Goal: Use online tool/utility: Utilize a website feature to perform a specific function

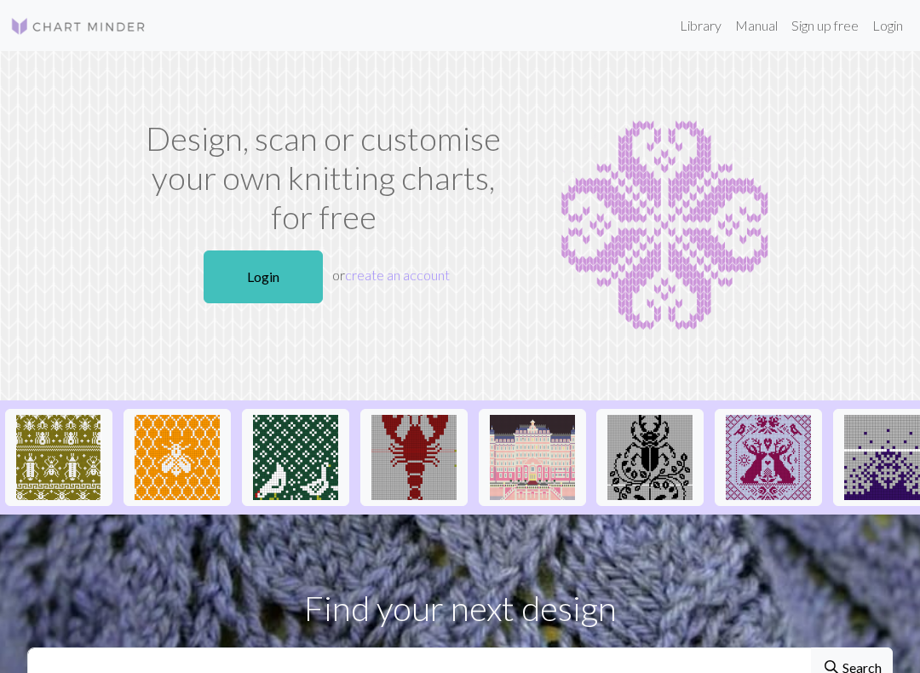
click at [298, 251] on link "Login" at bounding box center [263, 277] width 119 height 53
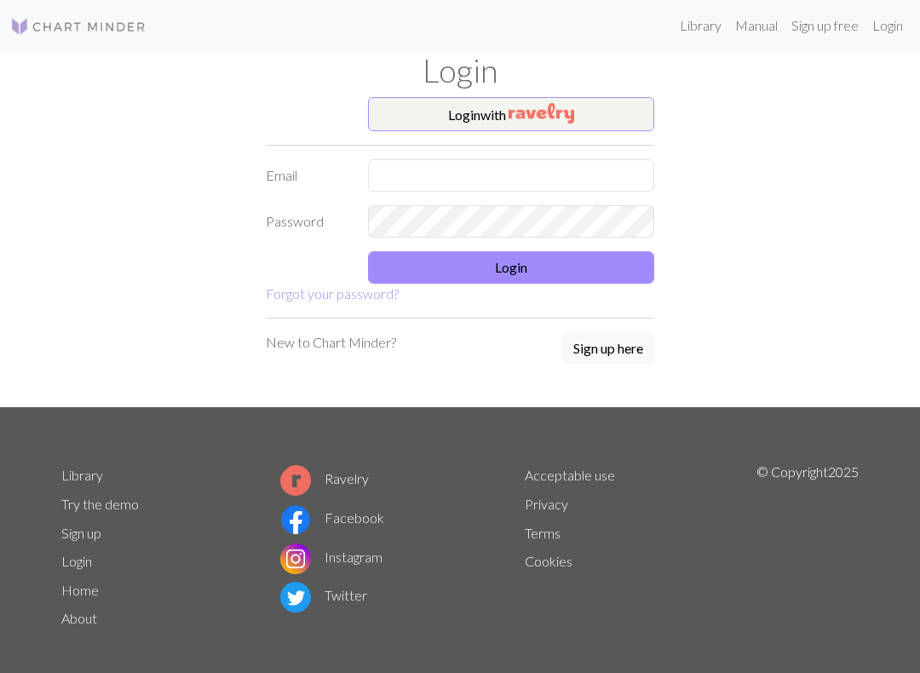
click at [510, 113] on img "button" at bounding box center [542, 113] width 66 height 20
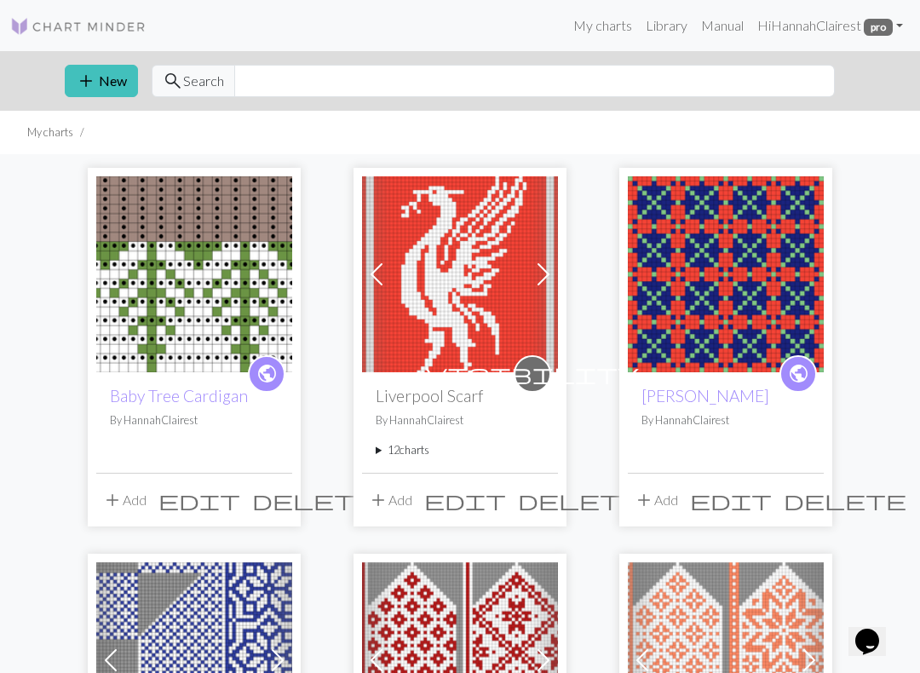
click at [241, 310] on img at bounding box center [194, 274] width 196 height 196
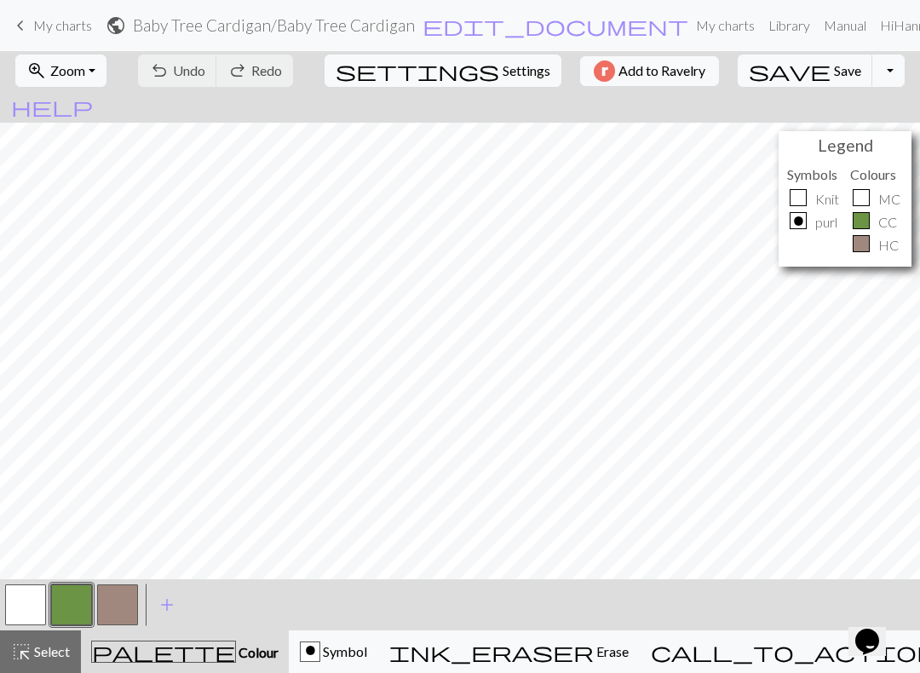
scroll to position [0, 39]
click at [503, 71] on span "Settings" at bounding box center [527, 71] width 48 height 20
select select "aran"
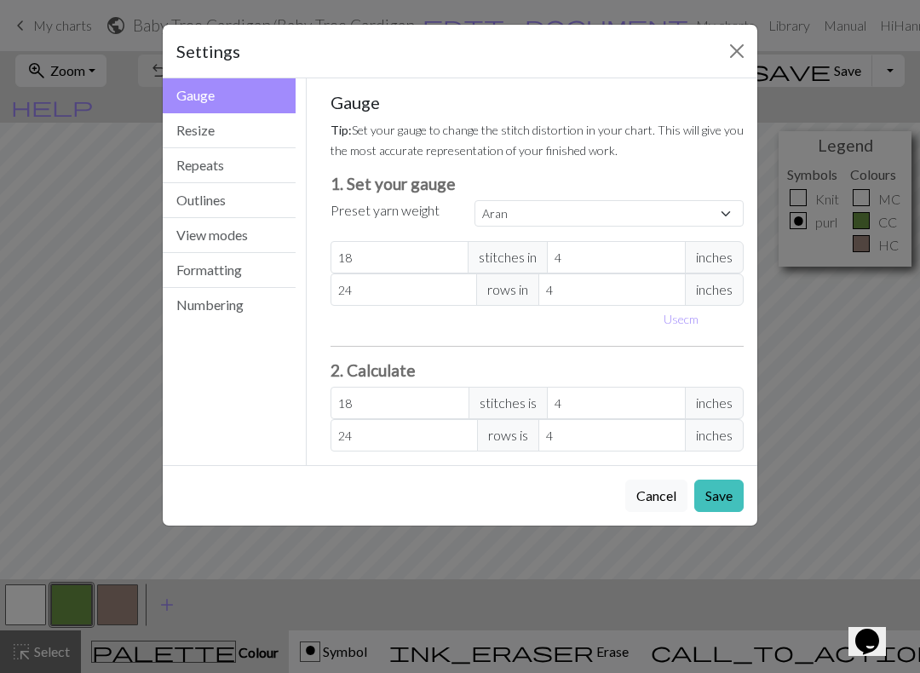
click at [268, 232] on button "View modes" at bounding box center [229, 235] width 133 height 35
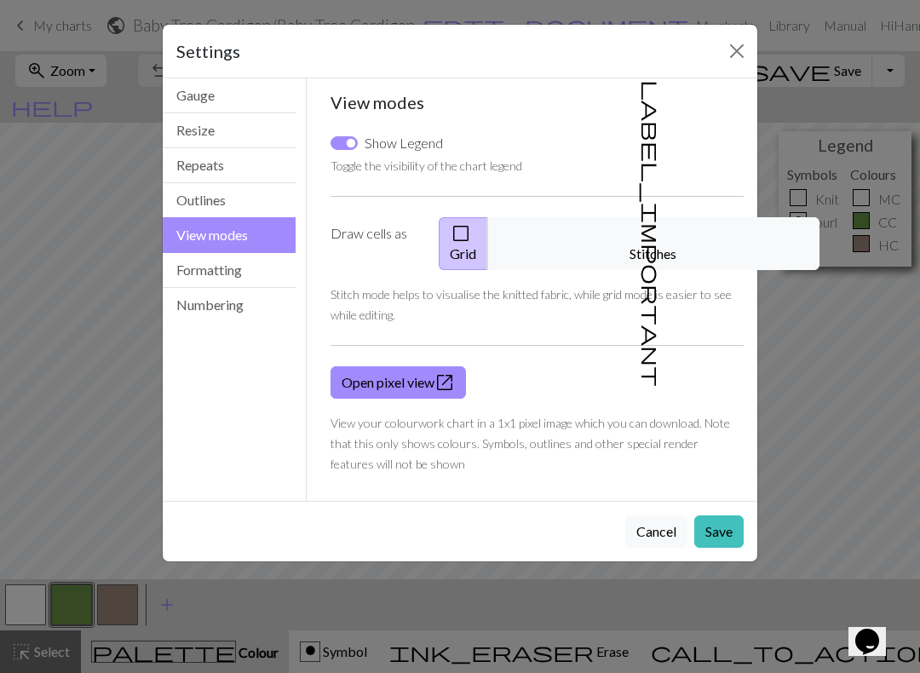
click at [256, 263] on button "Formatting" at bounding box center [229, 270] width 133 height 35
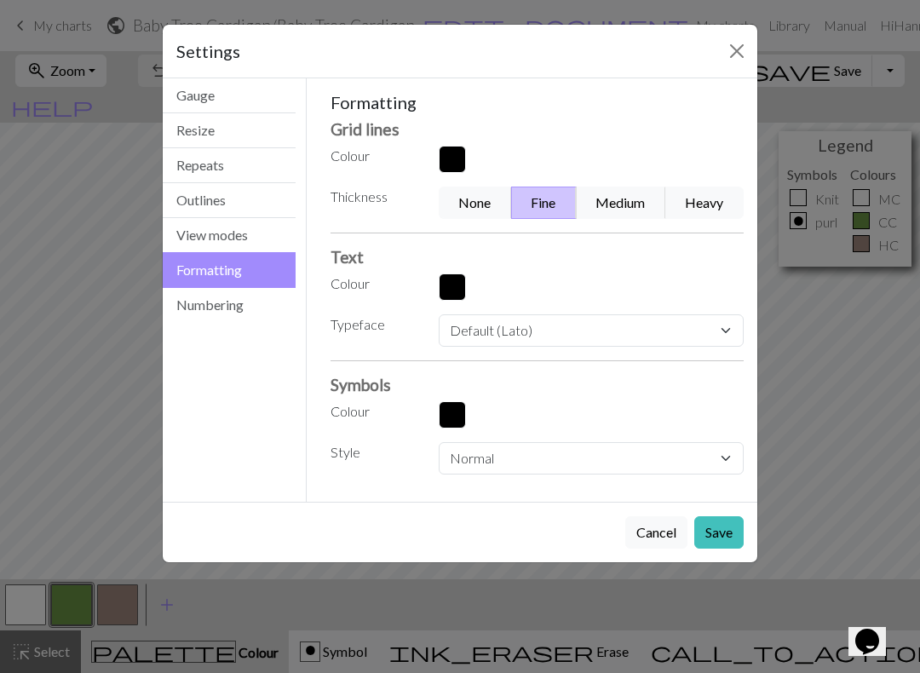
click at [251, 248] on button "View modes" at bounding box center [229, 235] width 133 height 35
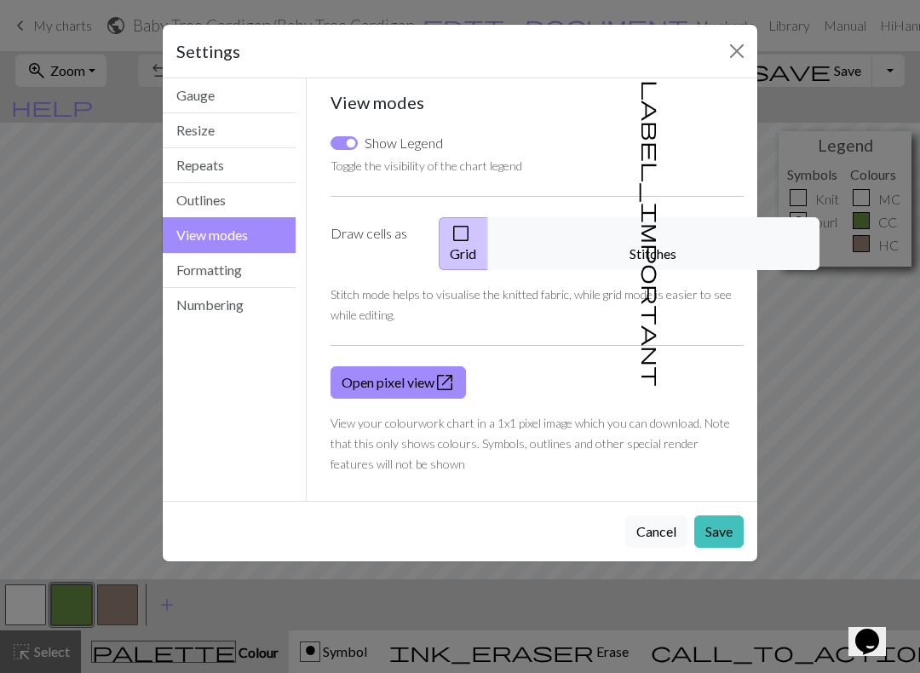
click at [352, 147] on input "Show Legend" at bounding box center [344, 143] width 27 height 14
checkbox input "false"
click at [740, 52] on button "Close" at bounding box center [736, 50] width 27 height 27
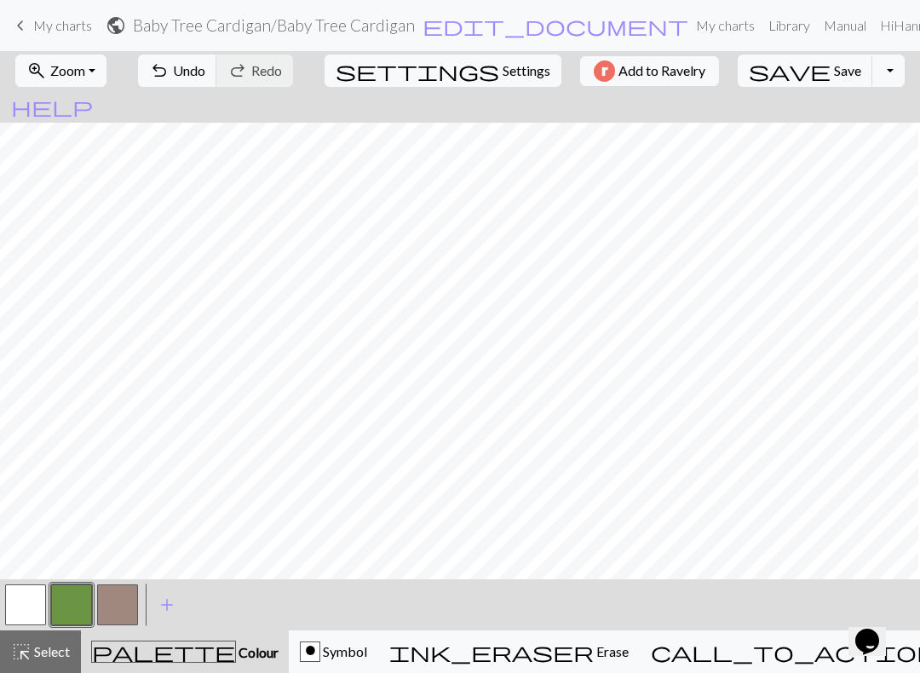
scroll to position [126, 0]
click at [793, 665] on button "call_to_action Knitting mode Knitting mode" at bounding box center [837, 652] width 395 height 43
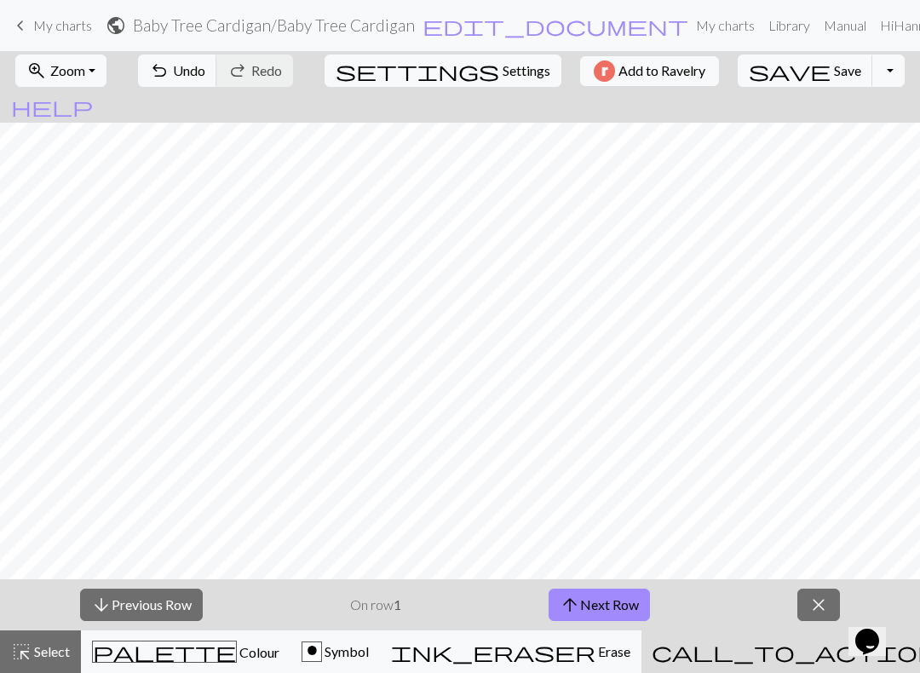
click at [598, 616] on button "arrow_upward Next Row" at bounding box center [599, 605] width 101 height 32
click at [637, 608] on button "arrow_upward Next Row" at bounding box center [599, 605] width 101 height 32
click at [625, 602] on button "arrow_upward Next Row" at bounding box center [599, 605] width 101 height 32
click at [638, 595] on button "arrow_upward Next Row" at bounding box center [599, 605] width 101 height 32
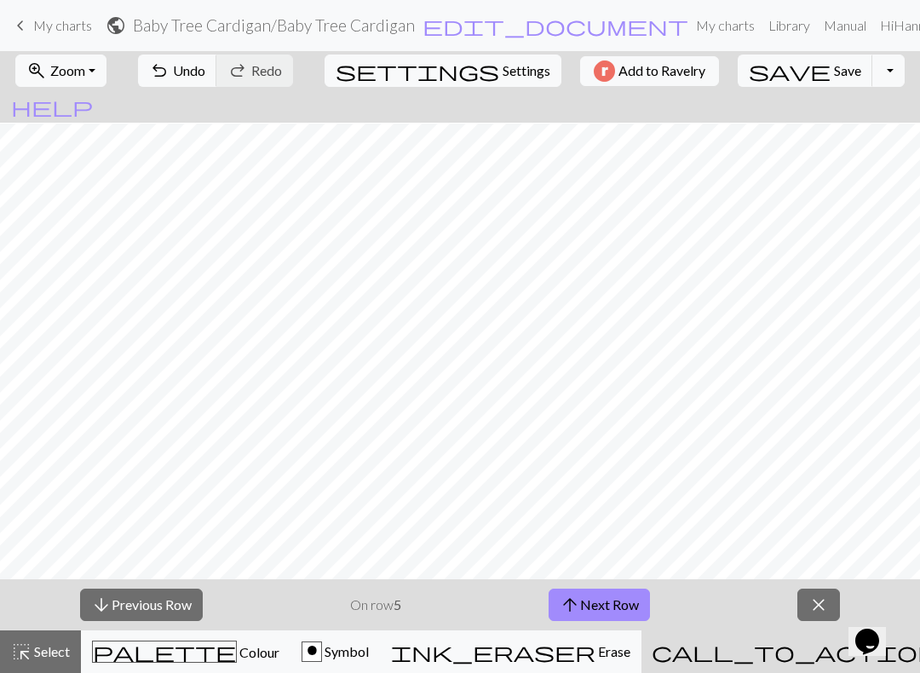
scroll to position [123, 0]
click at [624, 603] on button "arrow_upward Next Row" at bounding box center [599, 605] width 101 height 32
click at [647, 608] on button "arrow_upward Next Row" at bounding box center [599, 605] width 101 height 32
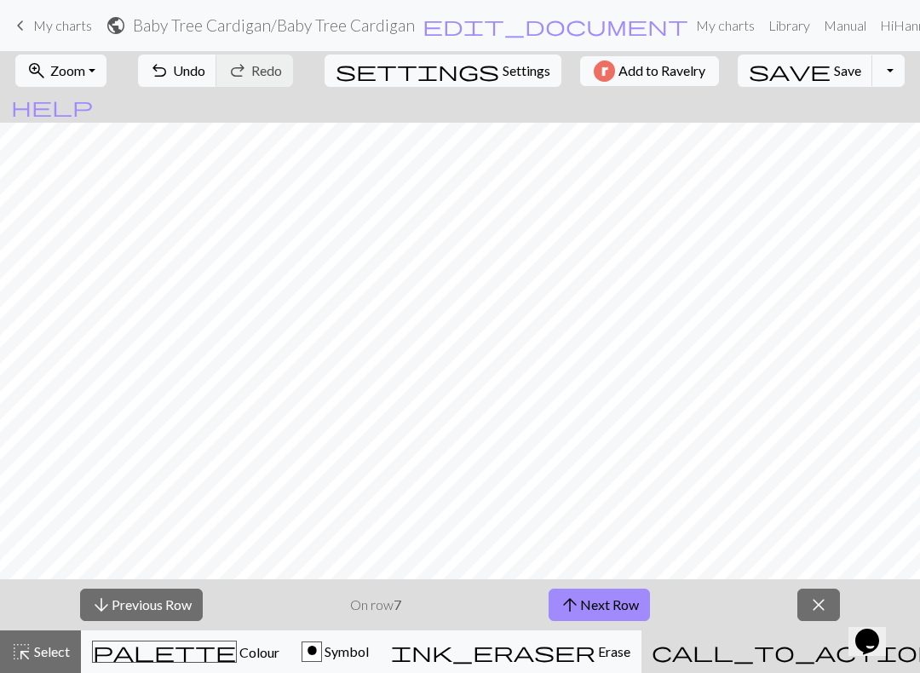
click at [614, 589] on button "arrow_upward Next Row" at bounding box center [599, 605] width 101 height 32
click at [635, 616] on button "arrow_upward Next Row" at bounding box center [599, 605] width 101 height 32
click at [629, 593] on button "arrow_upward Next Row" at bounding box center [599, 605] width 101 height 32
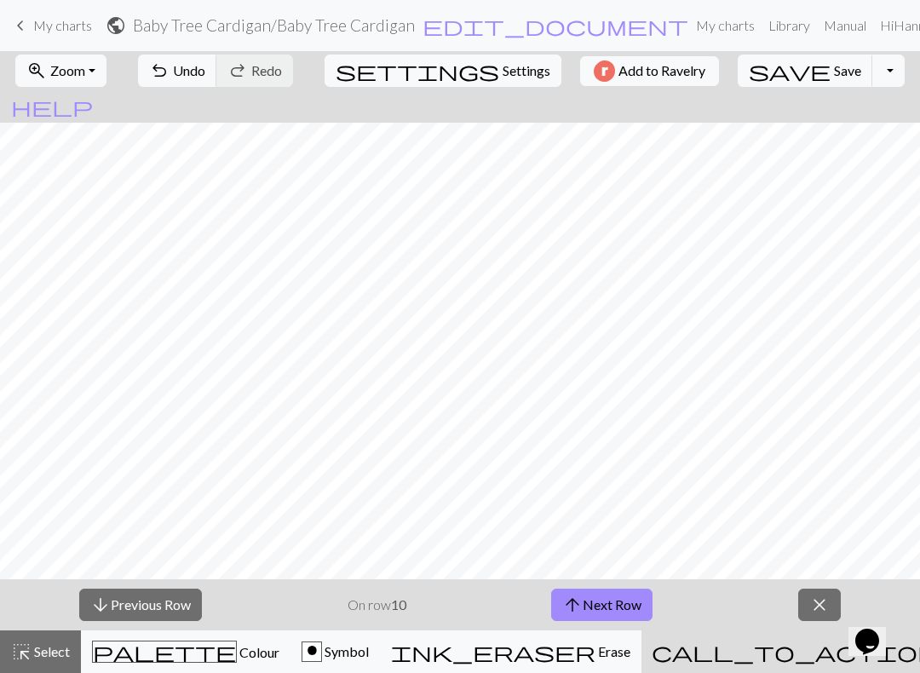
click at [816, 605] on span "close" at bounding box center [820, 605] width 20 height 24
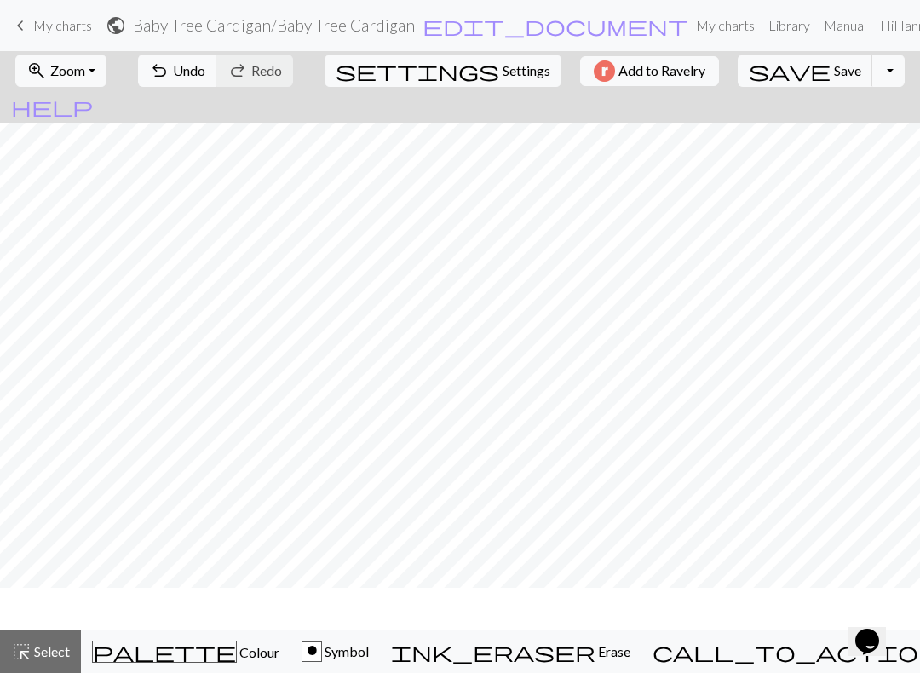
scroll to position [0, 1179]
click at [205, 70] on span "Undo" at bounding box center [189, 70] width 32 height 16
click at [55, 646] on span "Select" at bounding box center [51, 651] width 38 height 16
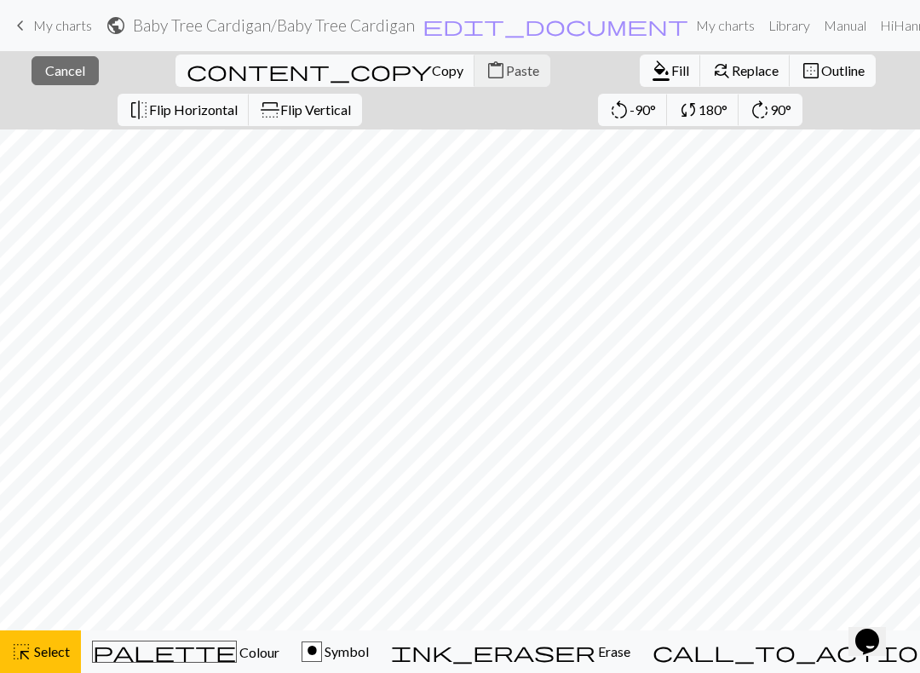
click at [321, 656] on div "o" at bounding box center [312, 653] width 19 height 20
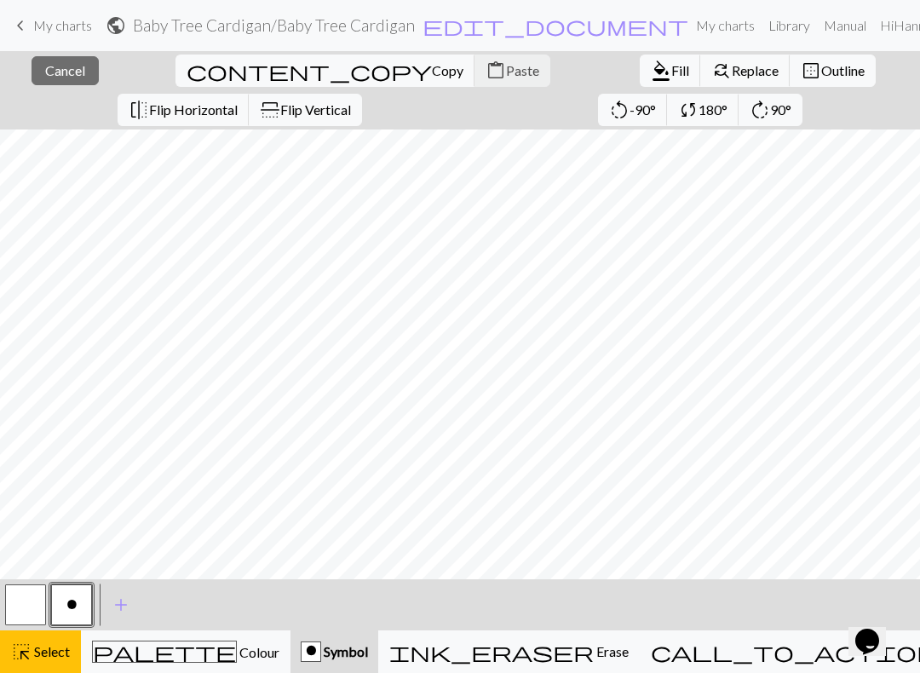
click at [31, 608] on button "button" at bounding box center [25, 605] width 41 height 41
click at [651, 82] on span "format_color_fill" at bounding box center [661, 71] width 20 height 24
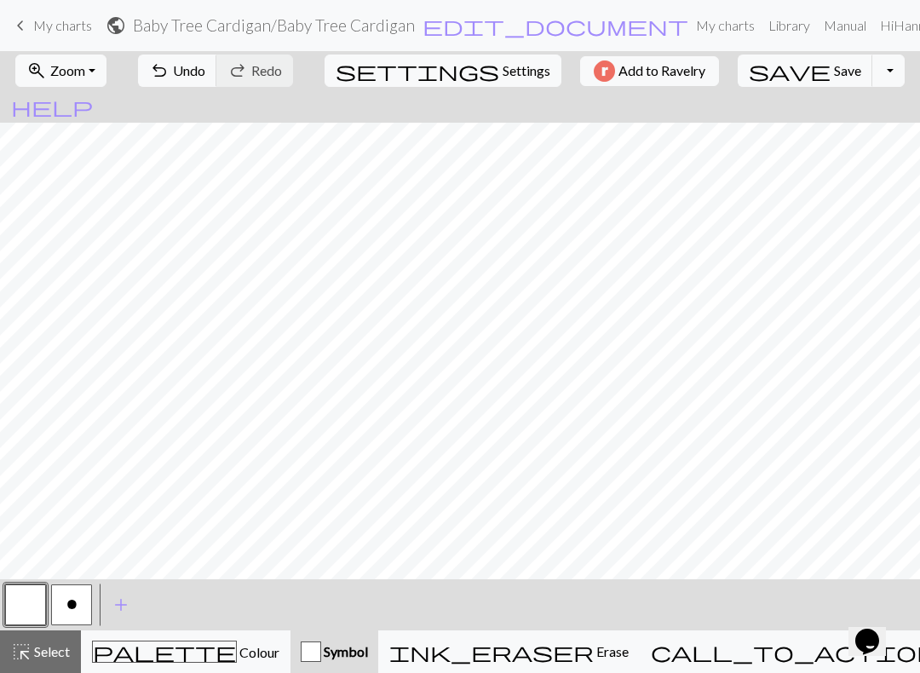
click at [79, 598] on button "o" at bounding box center [71, 605] width 41 height 41
click at [217, 84] on button "undo Undo Undo" at bounding box center [177, 71] width 79 height 32
click at [227, 89] on div "undo Undo Undo redo Redo Redo" at bounding box center [215, 70] width 181 height 39
click at [205, 66] on span "Undo" at bounding box center [189, 70] width 32 height 16
click at [205, 68] on span "Undo" at bounding box center [189, 70] width 32 height 16
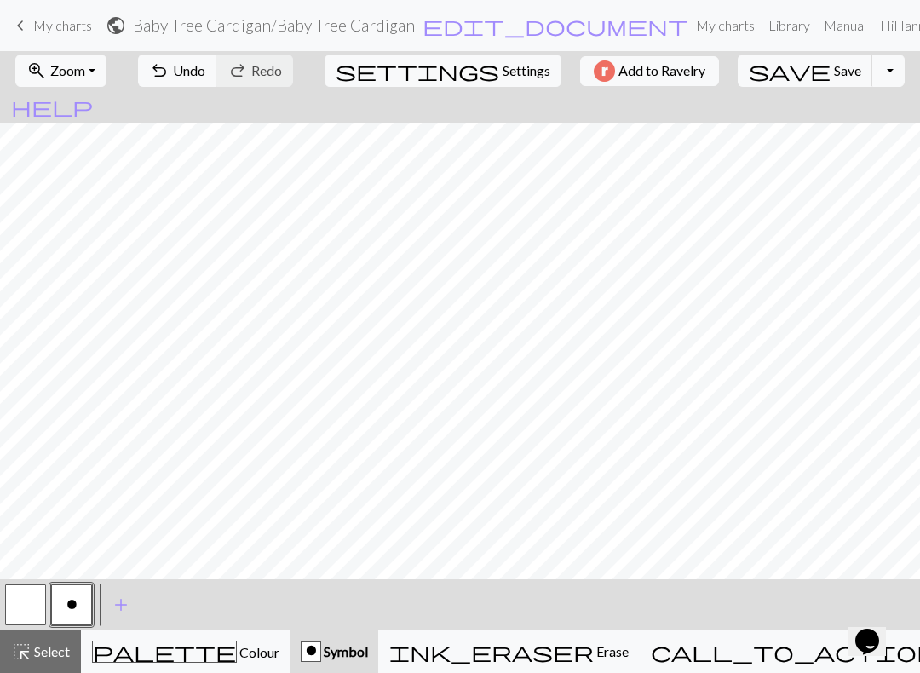
click at [54, 656] on span "Select" at bounding box center [51, 651] width 38 height 16
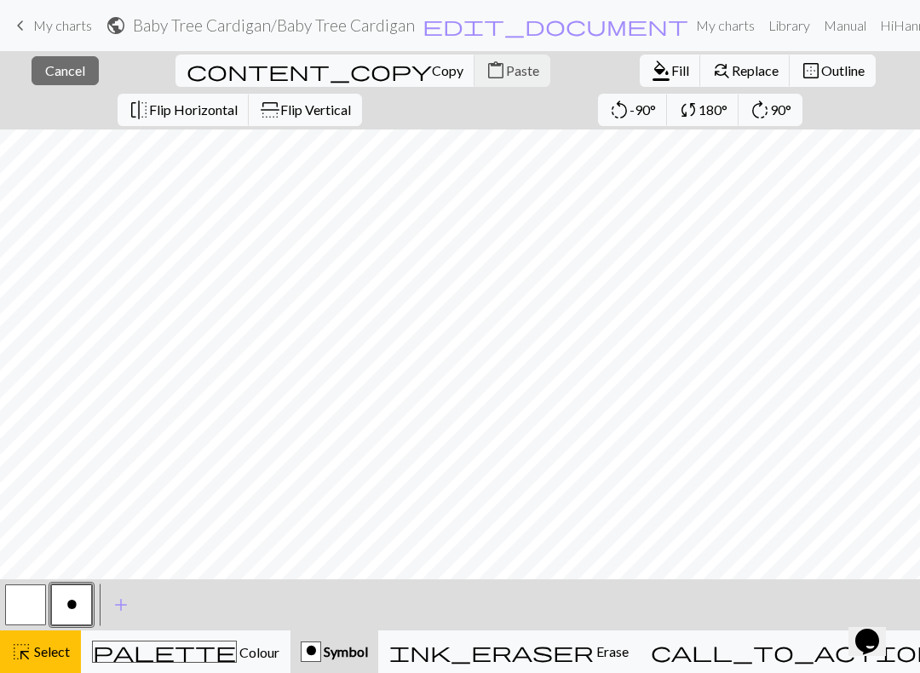
click at [432, 73] on span "Copy" at bounding box center [448, 70] width 32 height 16
click at [506, 73] on span "Paste" at bounding box center [522, 70] width 33 height 16
click at [48, 645] on span "Select" at bounding box center [51, 651] width 38 height 16
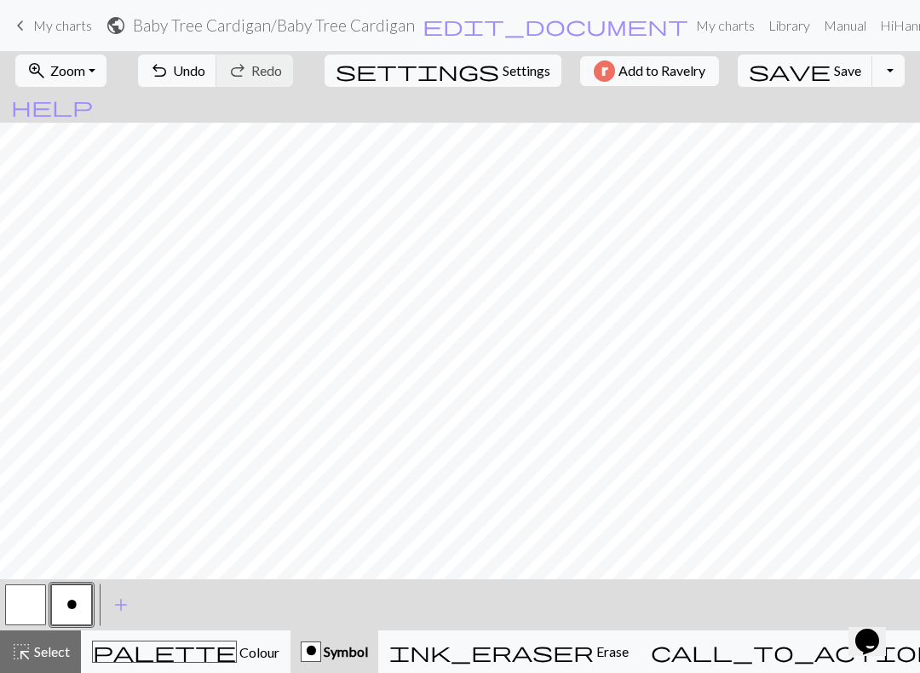
click at [205, 65] on span "Undo" at bounding box center [189, 70] width 32 height 16
click at [56, 657] on span "Select" at bounding box center [51, 651] width 38 height 16
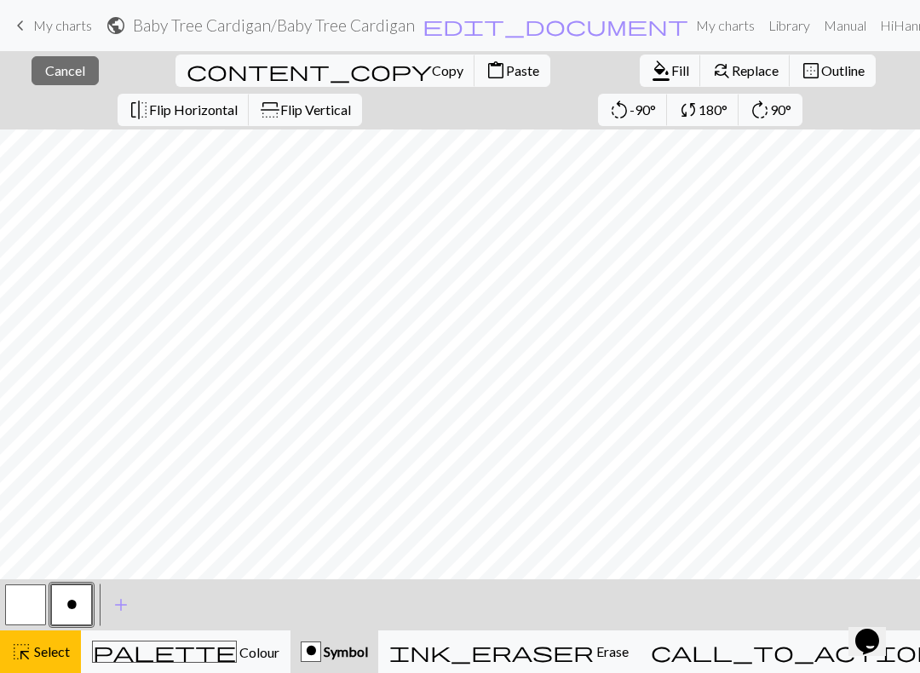
click at [432, 77] on span "Copy" at bounding box center [448, 70] width 32 height 16
click at [475, 82] on button "content_paste Paste" at bounding box center [513, 71] width 76 height 32
click at [475, 80] on button "content_paste Paste" at bounding box center [513, 71] width 76 height 32
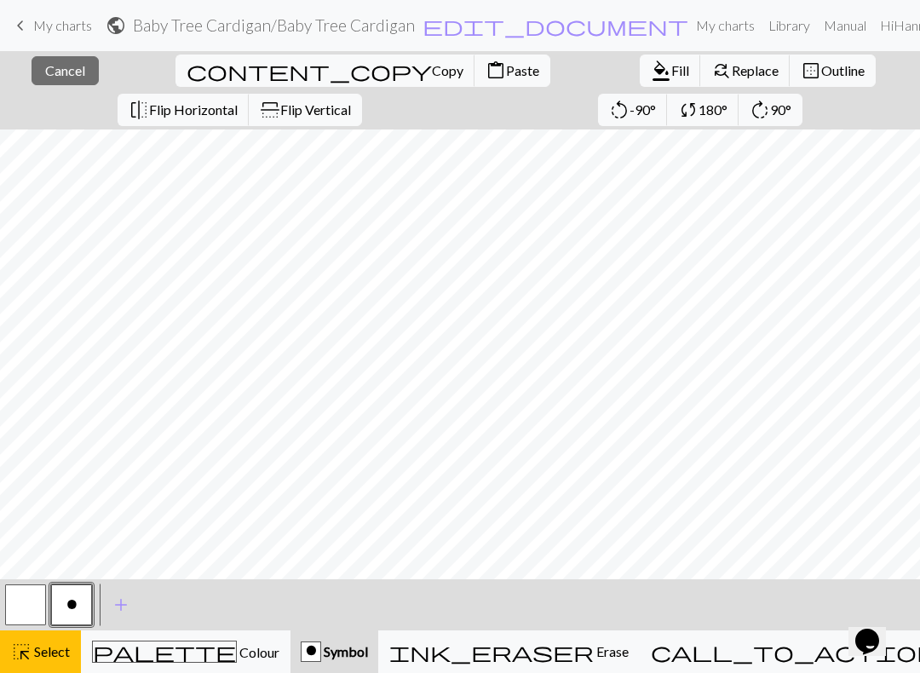
click at [506, 70] on span "Paste" at bounding box center [522, 70] width 33 height 16
click at [506, 76] on span "Paste" at bounding box center [522, 70] width 33 height 16
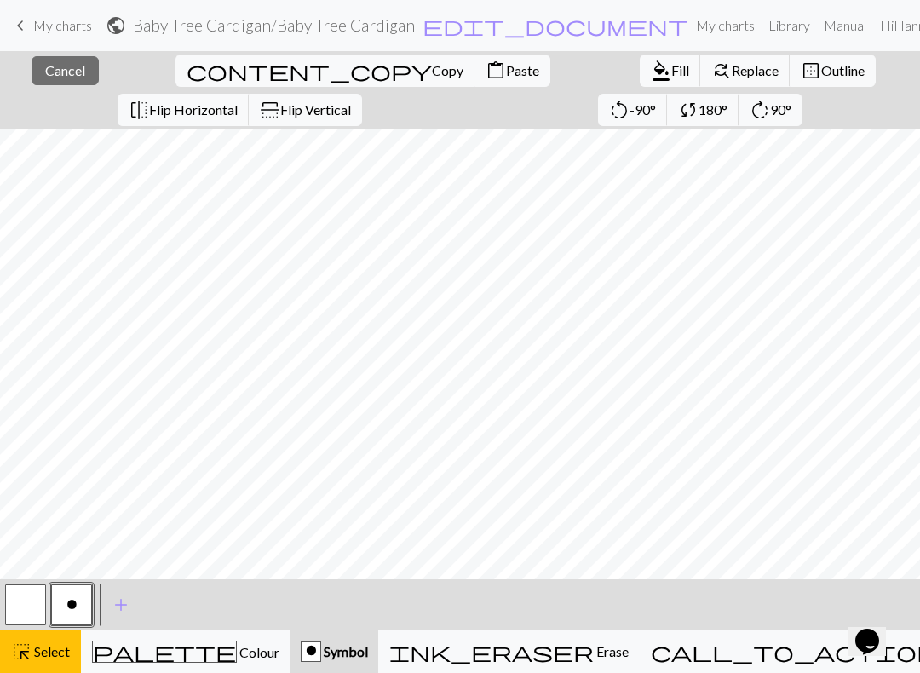
click at [59, 65] on span "Cancel" at bounding box center [65, 70] width 40 height 16
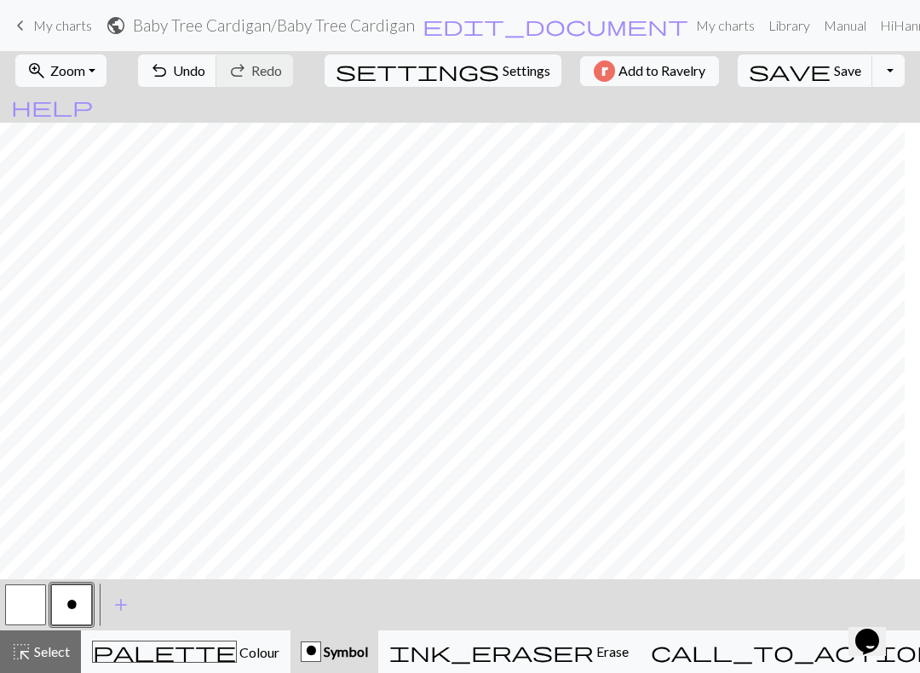
scroll to position [0, 0]
click at [170, 80] on span "undo" at bounding box center [159, 71] width 20 height 24
click at [205, 70] on span "Undo" at bounding box center [189, 70] width 32 height 16
click at [293, 61] on button "redo Redo Redo" at bounding box center [254, 71] width 77 height 32
click at [834, 62] on span "Save" at bounding box center [847, 70] width 27 height 16
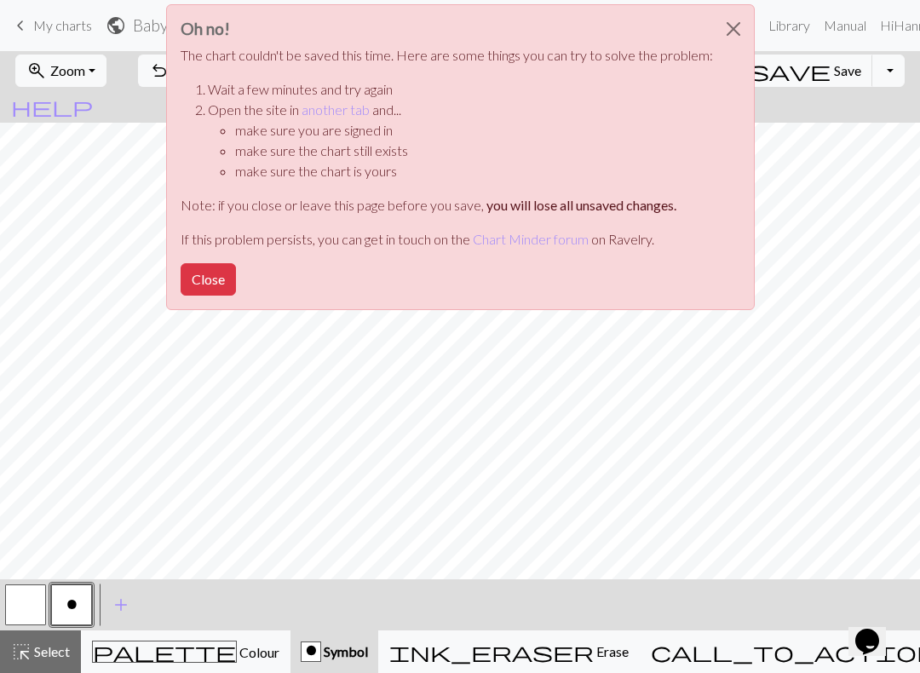
click at [218, 280] on button "Close" at bounding box center [208, 279] width 55 height 32
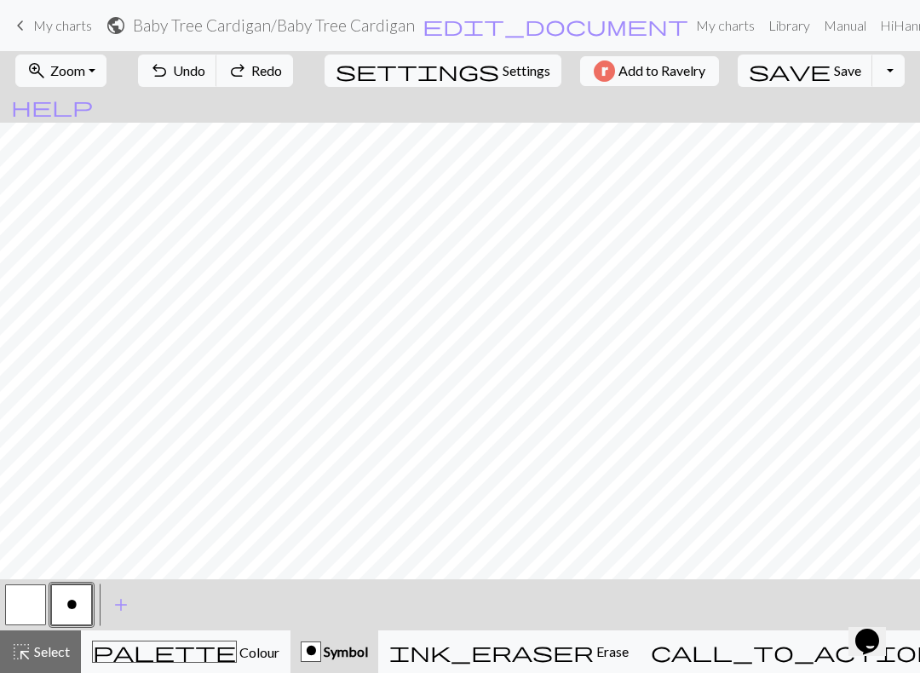
click at [834, 73] on span "Save" at bounding box center [847, 70] width 27 height 16
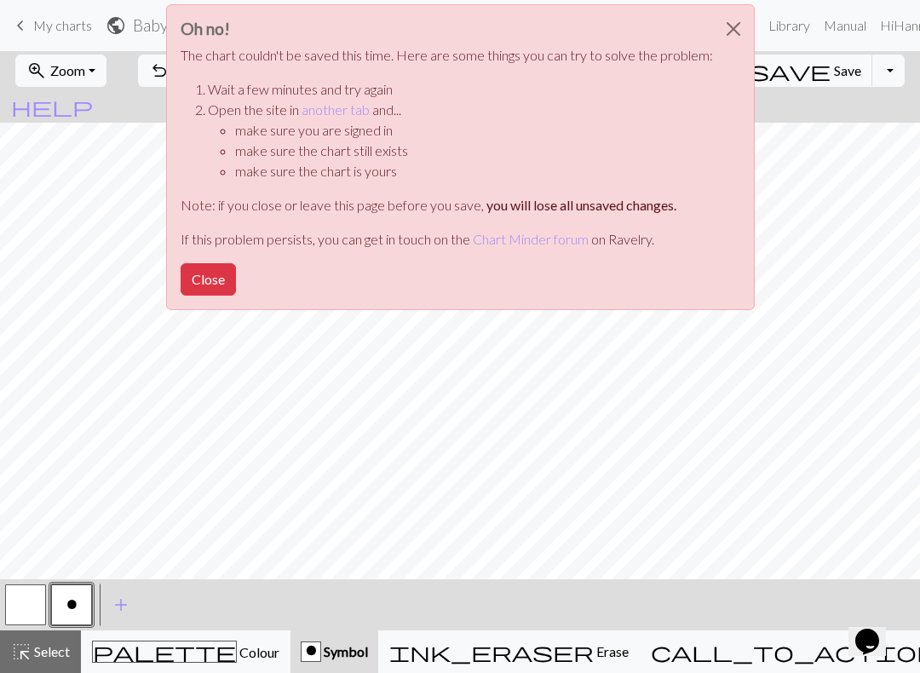
click at [214, 277] on button "Close" at bounding box center [208, 279] width 55 height 32
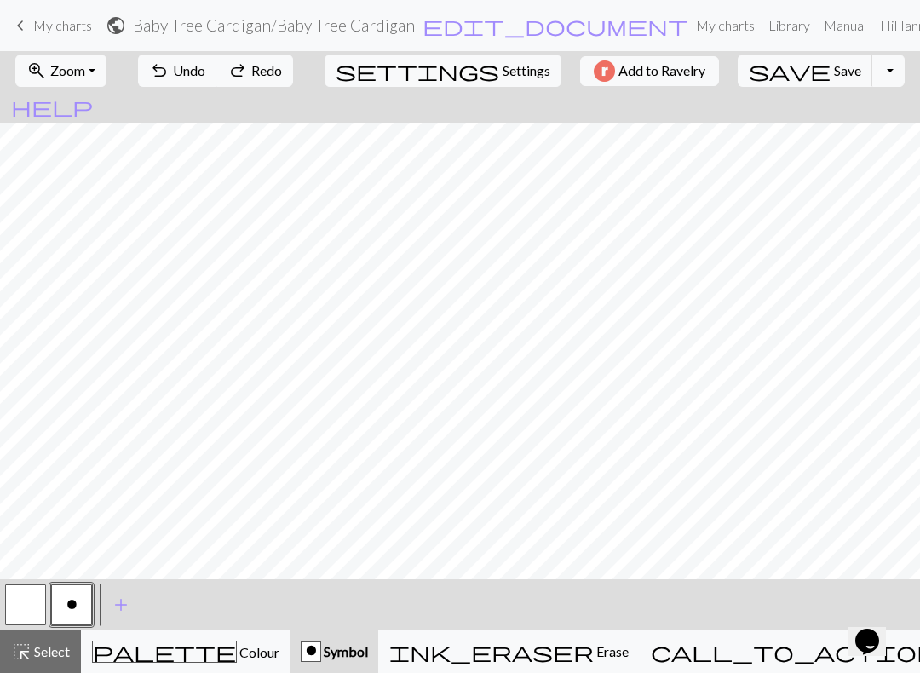
click at [61, 25] on span "My charts" at bounding box center [62, 25] width 59 height 16
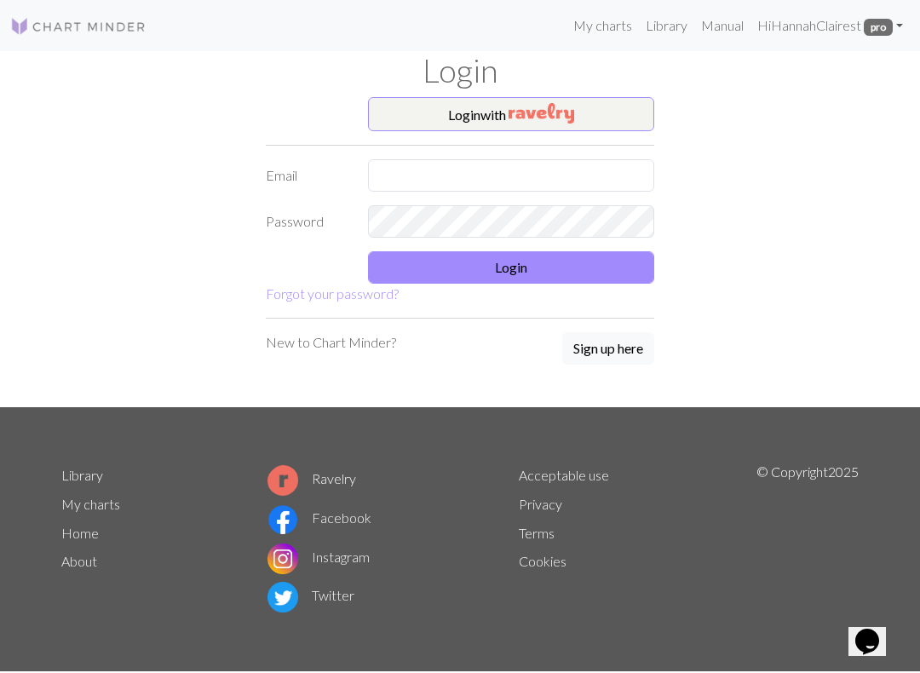
click at [568, 112] on img "button" at bounding box center [542, 113] width 66 height 20
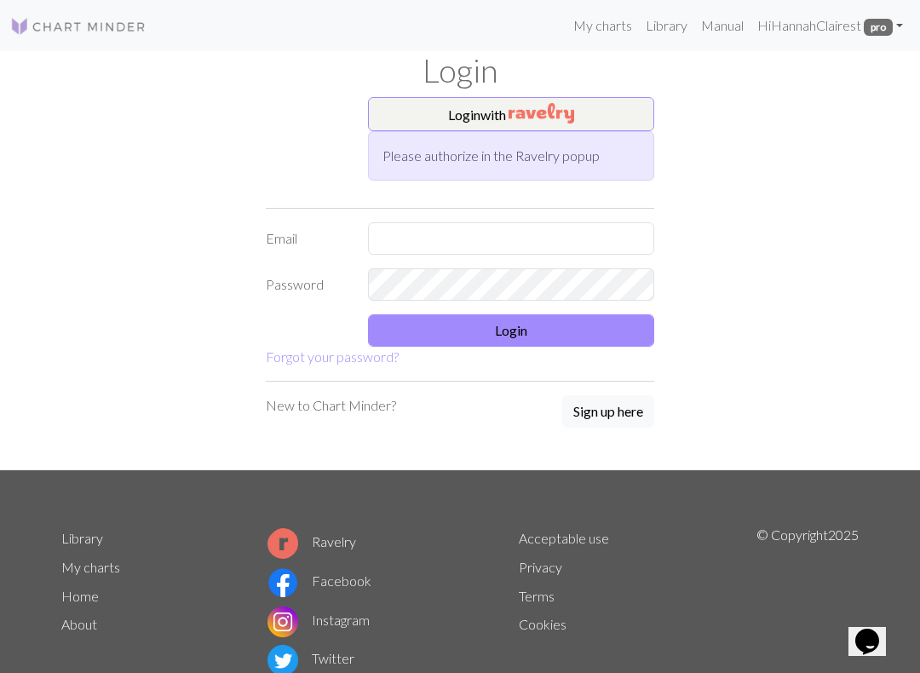
click at [594, 103] on button "Login with" at bounding box center [511, 114] width 286 height 34
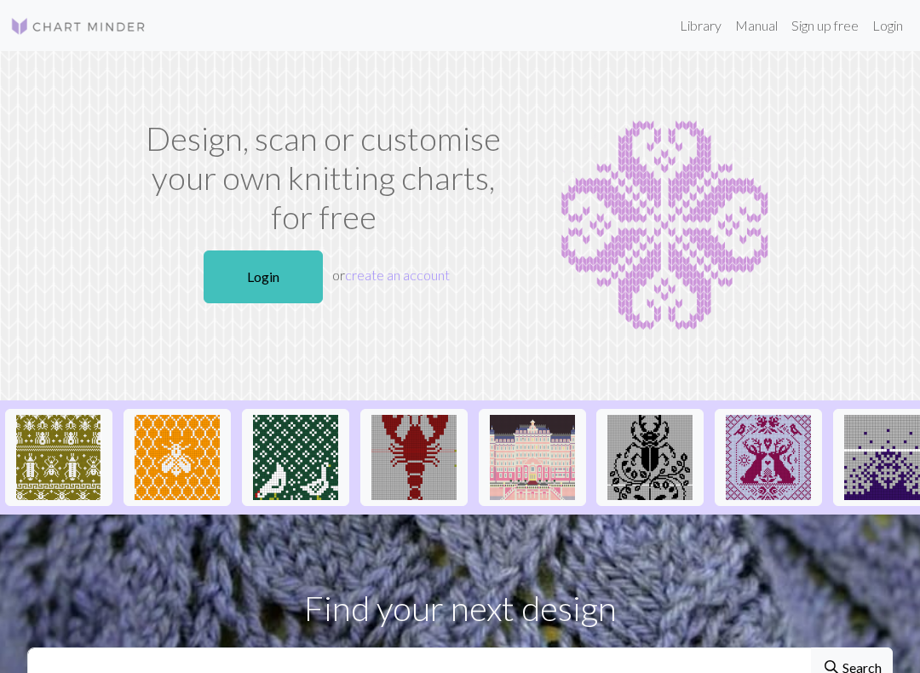
click at [277, 262] on link "Login" at bounding box center [263, 277] width 119 height 53
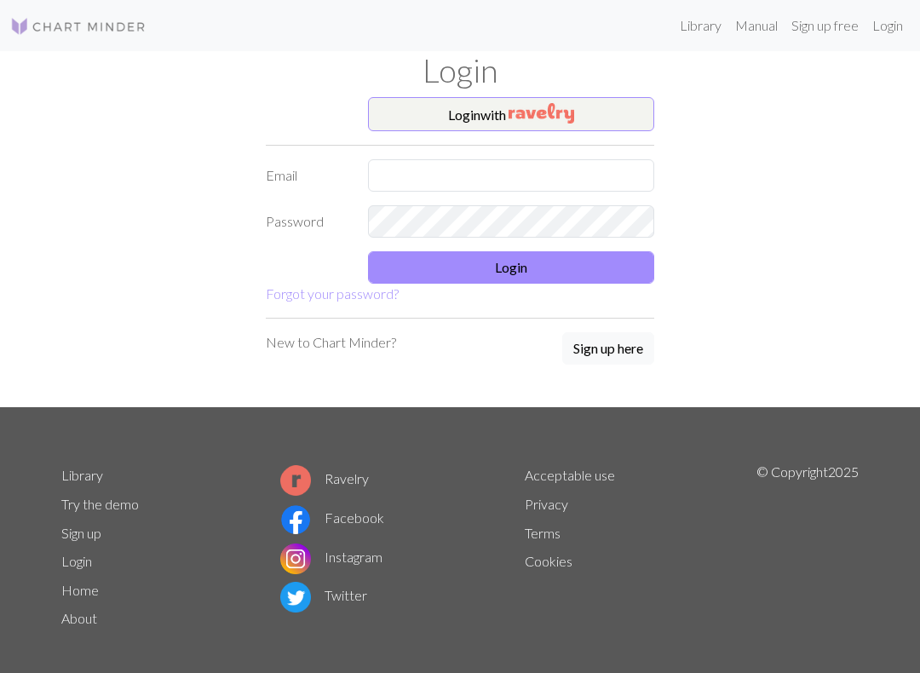
click at [544, 107] on img "button" at bounding box center [542, 113] width 66 height 20
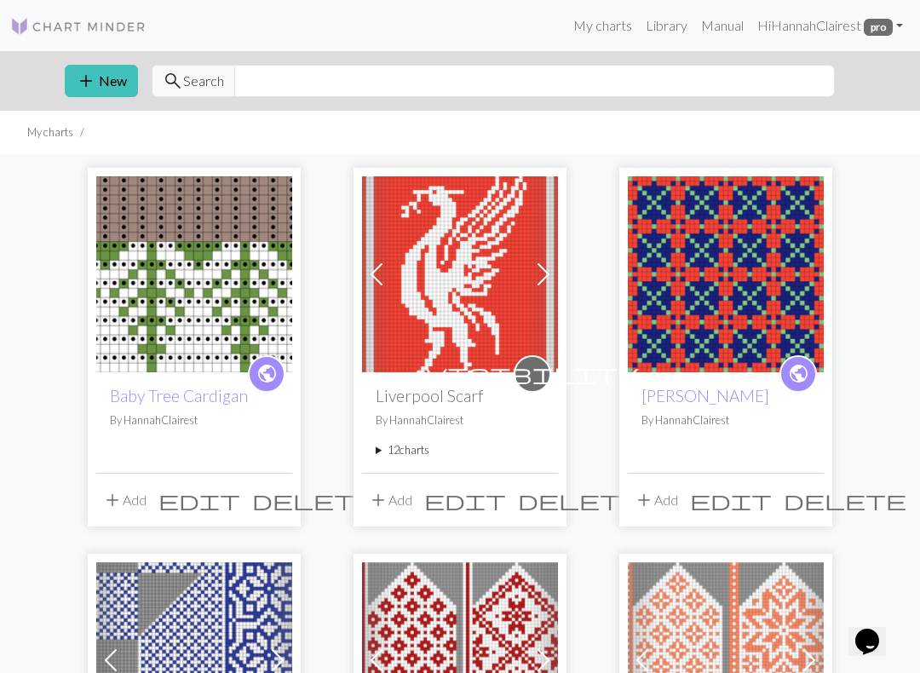
click at [253, 285] on img at bounding box center [194, 274] width 196 height 196
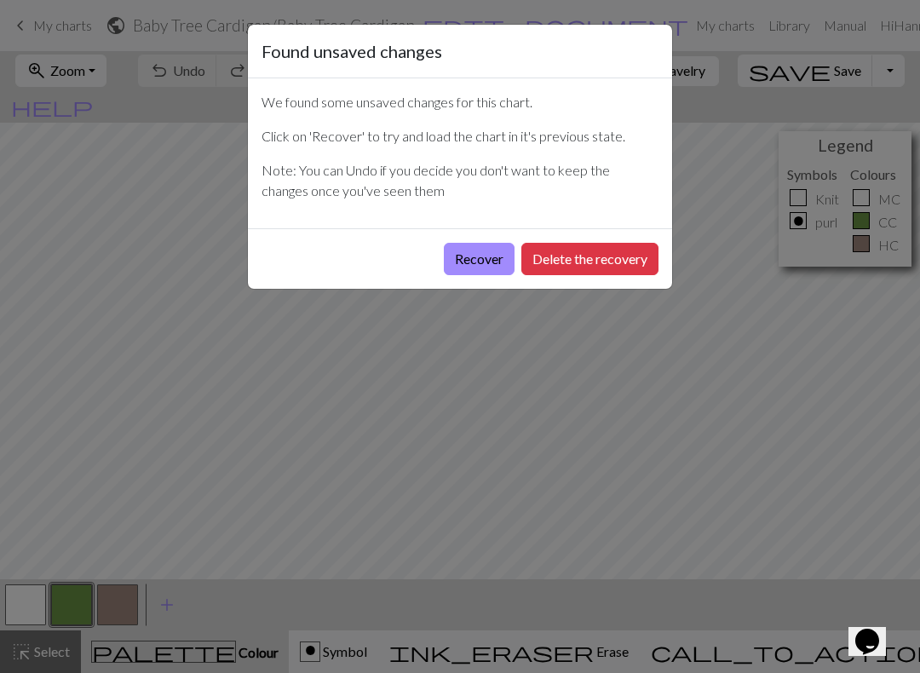
click at [490, 256] on button "Recover" at bounding box center [479, 259] width 71 height 32
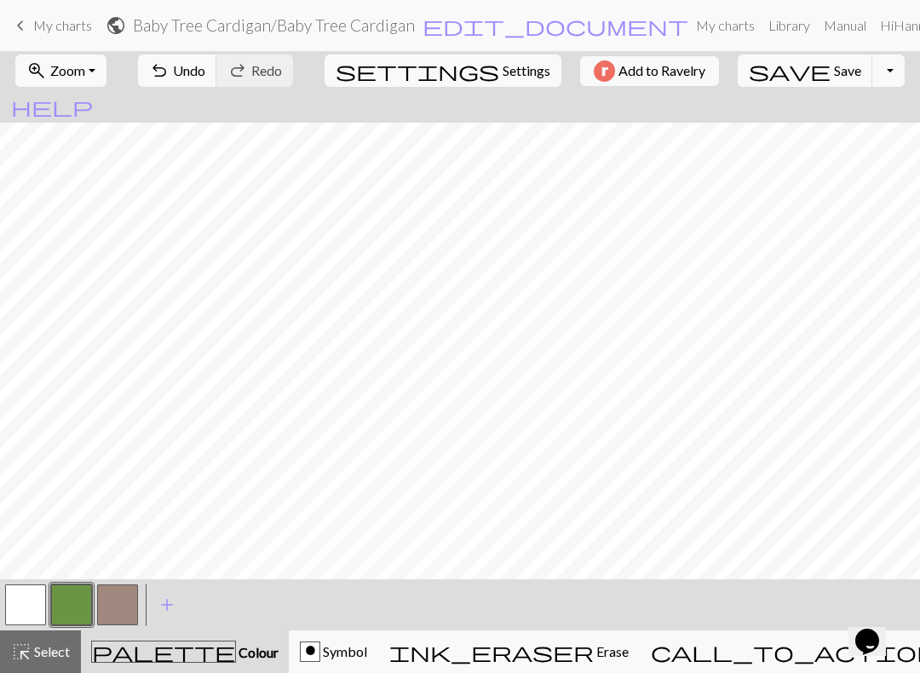
click at [834, 66] on span "Save" at bounding box center [847, 70] width 27 height 16
click at [754, 637] on button "call_to_action Knitting mode Knitting mode" at bounding box center [837, 652] width 395 height 43
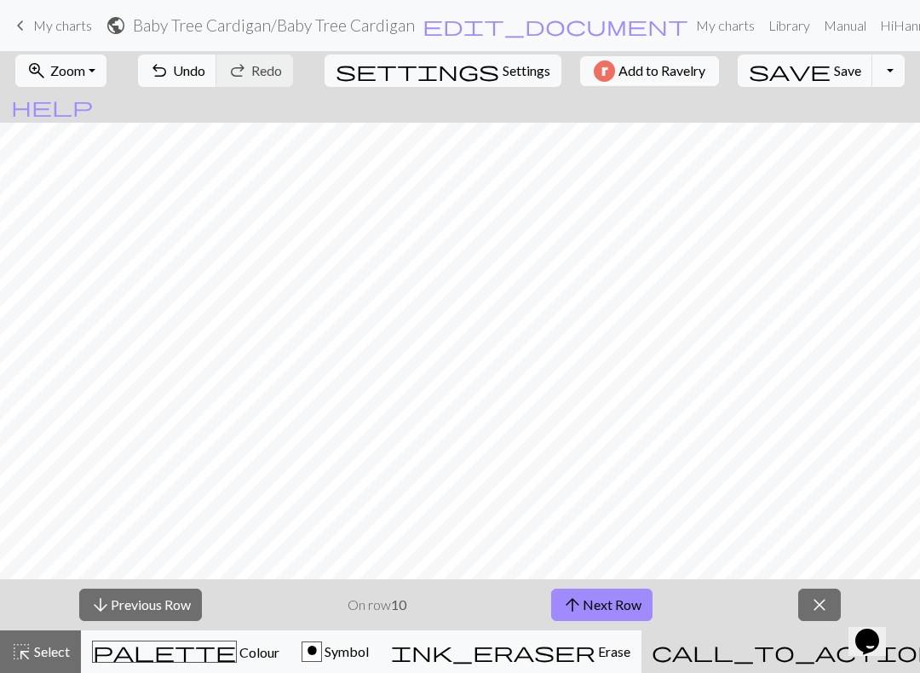
click at [644, 589] on button "arrow_upward Next Row" at bounding box center [601, 605] width 101 height 32
click at [645, 595] on button "arrow_upward Next Row" at bounding box center [601, 605] width 101 height 32
click at [88, 55] on button "zoom_in Zoom Zoom" at bounding box center [60, 71] width 91 height 32
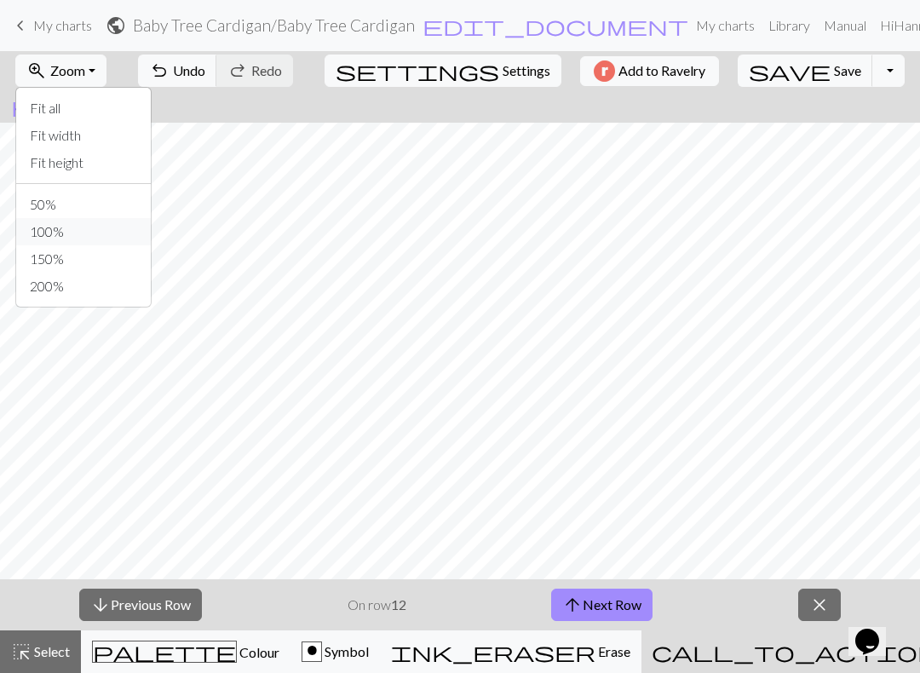
click at [130, 231] on button "100%" at bounding box center [83, 231] width 135 height 27
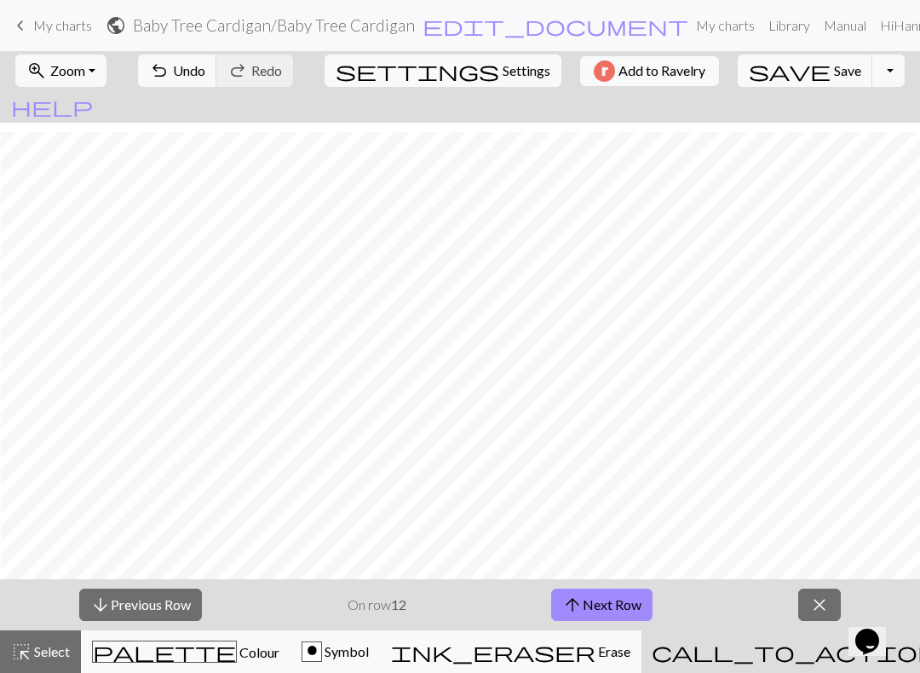
scroll to position [12, 2]
click at [68, 22] on span "My charts" at bounding box center [62, 25] width 59 height 16
click at [765, 68] on span "save" at bounding box center [790, 71] width 82 height 24
click at [51, 31] on div "Chart saved" at bounding box center [460, 33] width 920 height 67
click at [53, 23] on span "My charts" at bounding box center [62, 25] width 59 height 16
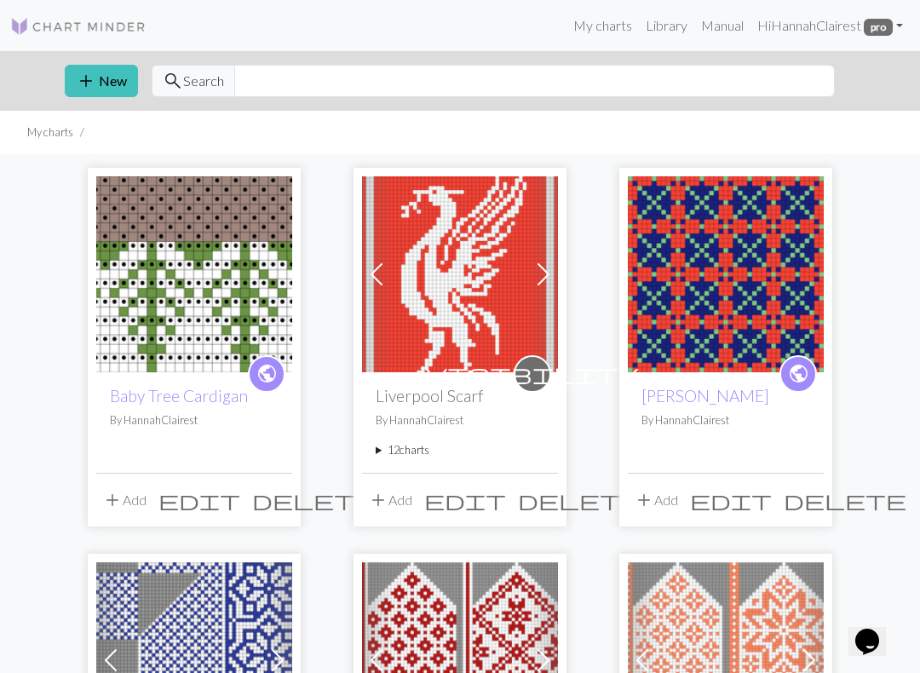
click at [197, 271] on img at bounding box center [194, 274] width 196 height 196
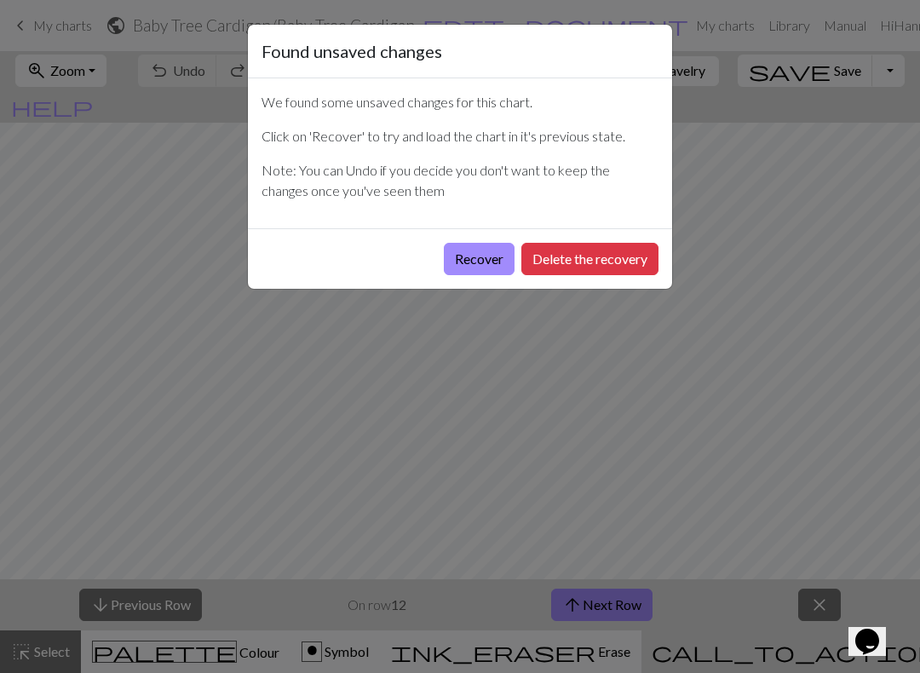
click at [479, 255] on button "Recover" at bounding box center [479, 259] width 71 height 32
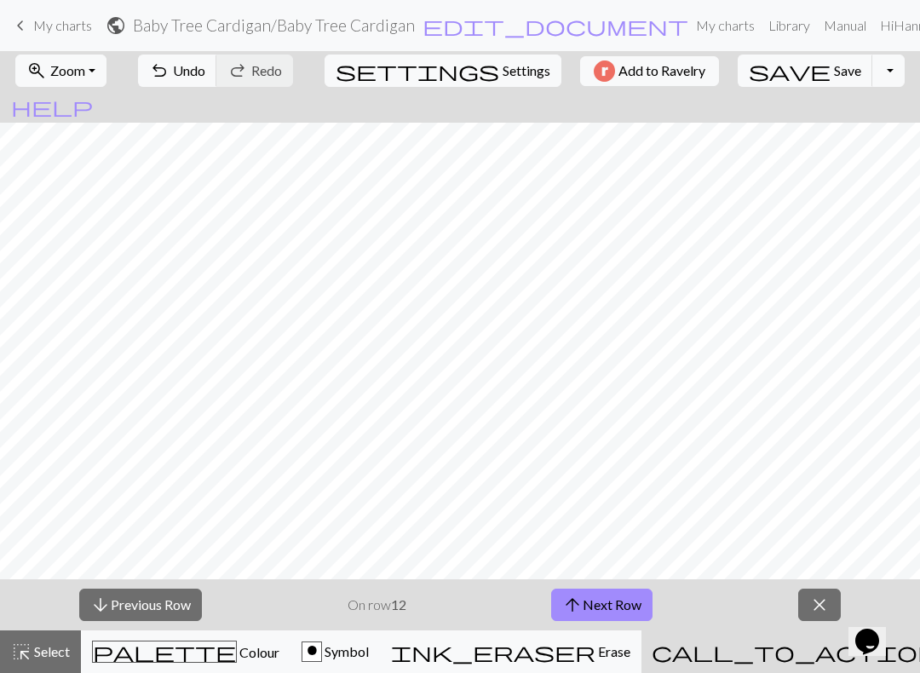
scroll to position [211, 1813]
click at [614, 606] on button "arrow_upward Next Row" at bounding box center [601, 605] width 101 height 32
click at [612, 603] on button "arrow_upward Next Row" at bounding box center [601, 605] width 101 height 32
click at [612, 609] on button "arrow_upward Next Row" at bounding box center [601, 605] width 101 height 32
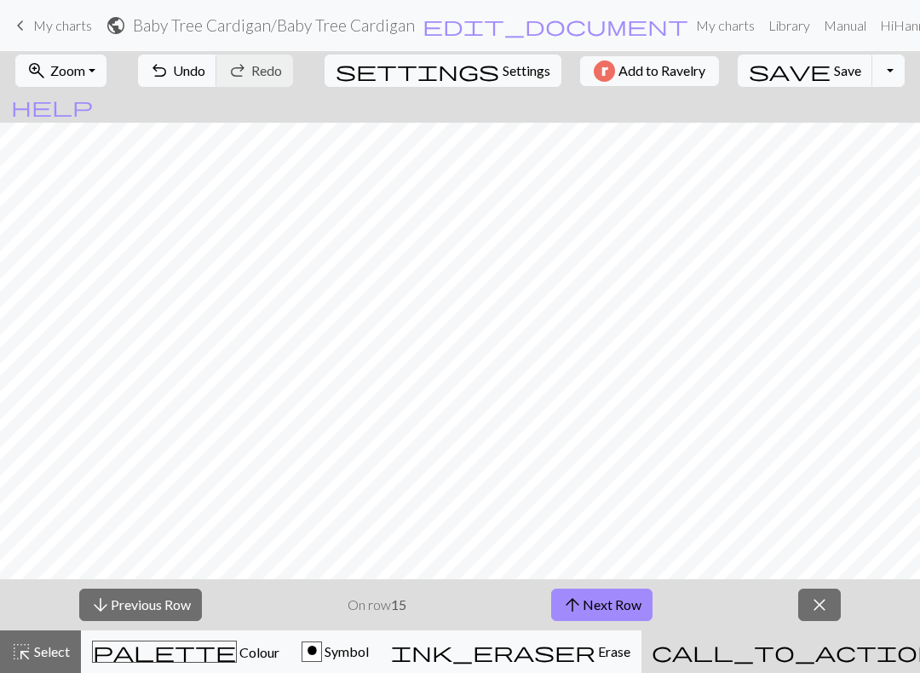
click at [605, 619] on button "arrow_upward Next Row" at bounding box center [601, 605] width 101 height 32
click at [639, 595] on button "arrow_upward Next Row" at bounding box center [601, 605] width 101 height 32
click at [614, 590] on button "arrow_upward Next Row" at bounding box center [601, 605] width 101 height 32
click at [615, 610] on button "arrow_upward Next Row" at bounding box center [601, 605] width 101 height 32
click at [616, 609] on button "arrow_upward Next Row" at bounding box center [601, 605] width 101 height 32
